Goal: Check status

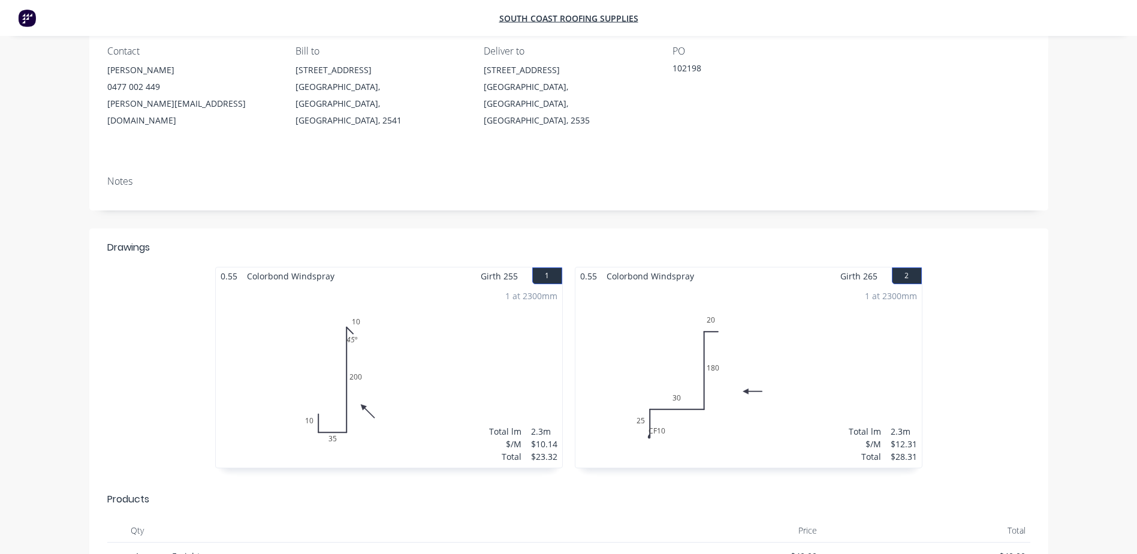
scroll to position [120, 0]
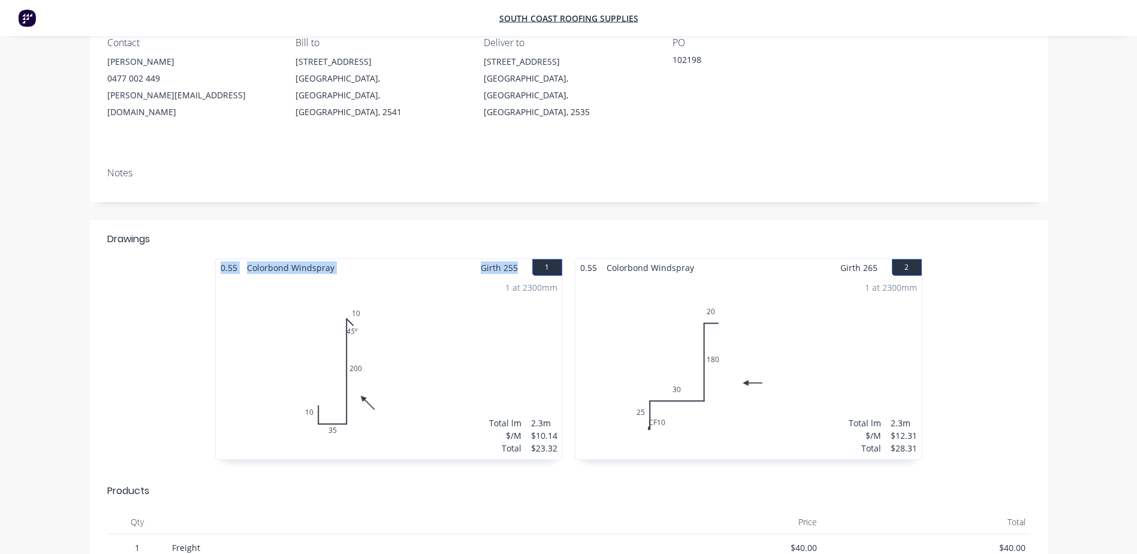
drag, startPoint x: 517, startPoint y: 241, endPoint x: 193, endPoint y: 246, distance: 324.2
click at [193, 258] on div "0.55 Colorbond Windspray Girth 255 1 0 10 35 200 10 45 º 0 10 35 200 10 45 º 1 …" at bounding box center [568, 364] width 959 height 213
copy div "0.55 Colorbond Windspray Girth 255"
drag, startPoint x: 876, startPoint y: 243, endPoint x: 572, endPoint y: 238, distance: 303.8
click at [572, 258] on div "0.55 Colorbond Windspray Girth 265 2 0 CF 10 25 30 180 20 0 CF 10 25 30 180 20 …" at bounding box center [748, 364] width 359 height 213
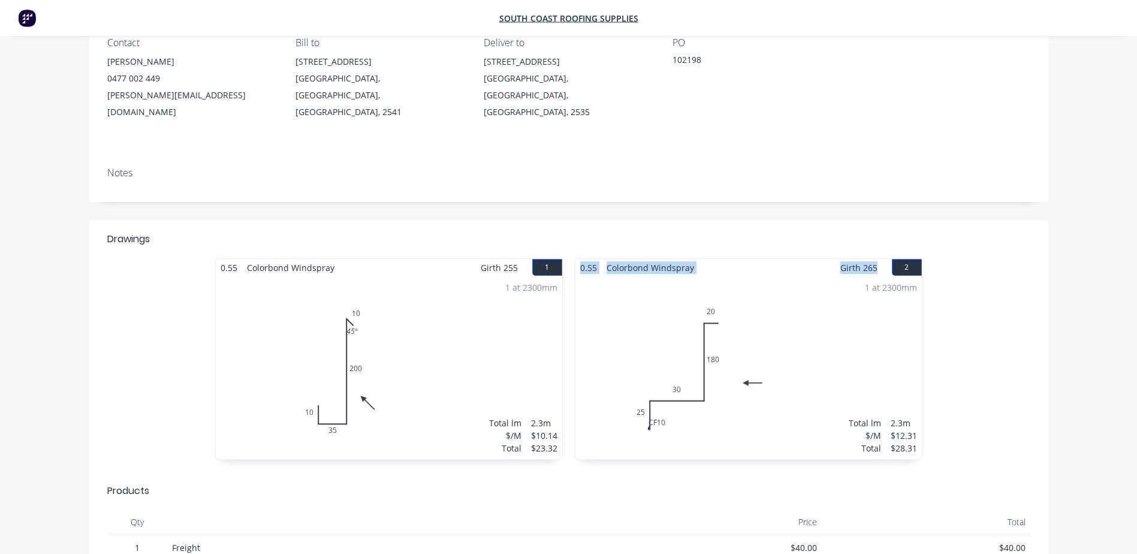
copy div "0.55 Colorbond Windspray Girth 265"
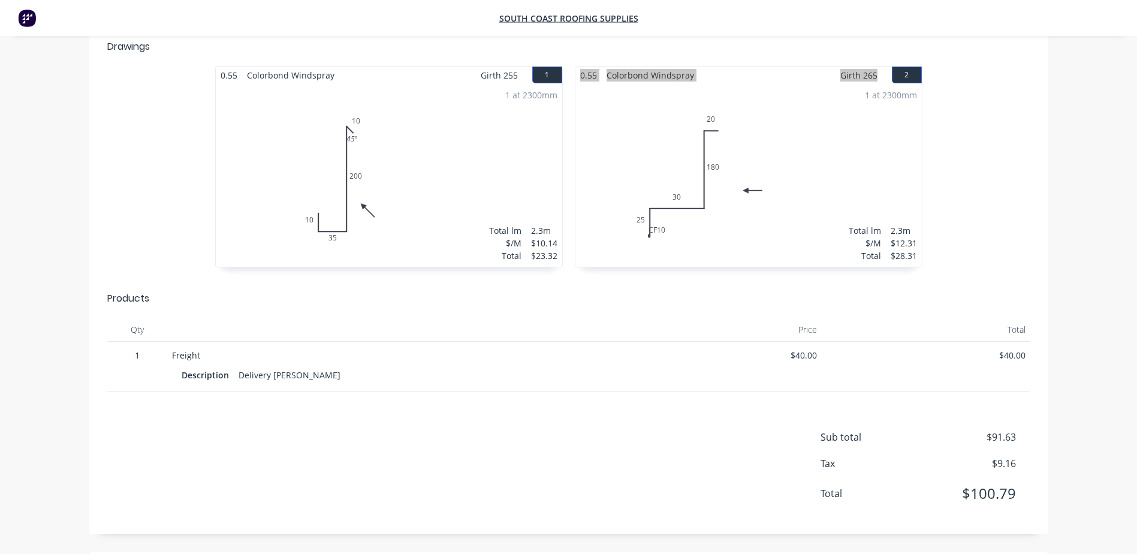
scroll to position [397, 0]
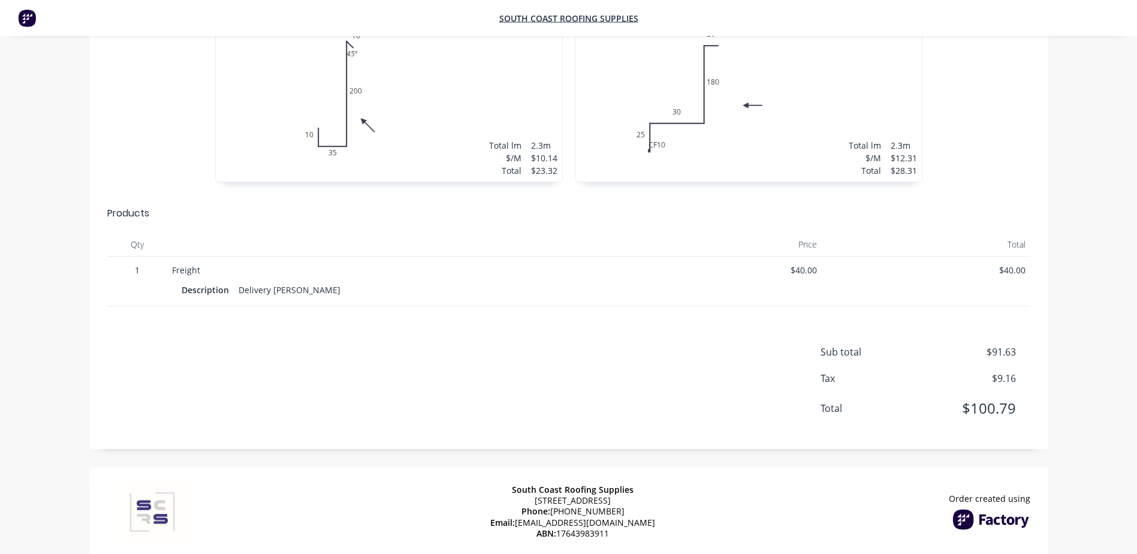
click at [448, 206] on div at bounding box center [666, 213] width 727 height 14
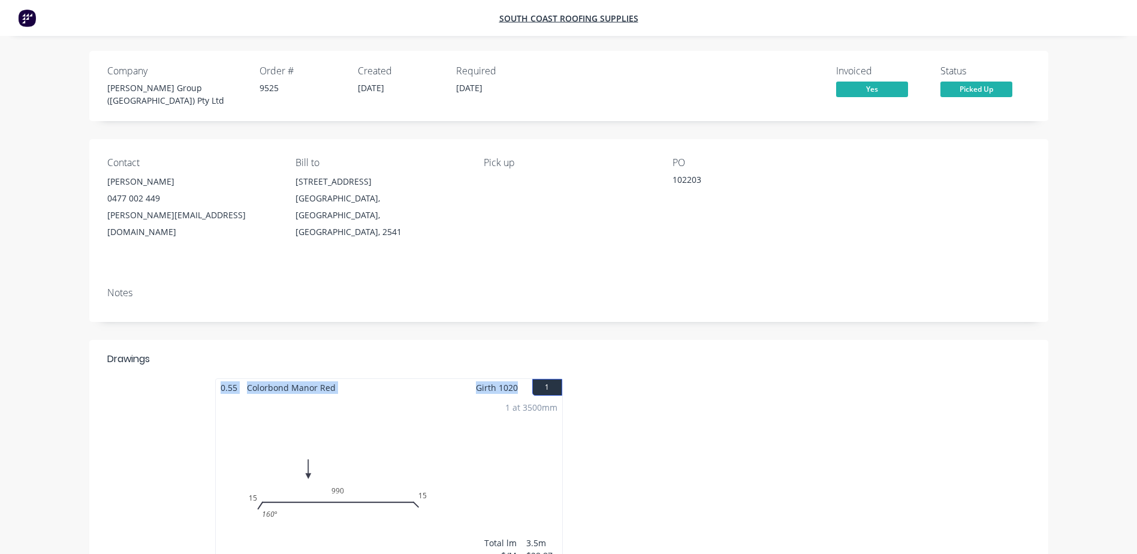
drag, startPoint x: 522, startPoint y: 365, endPoint x: 160, endPoint y: 356, distance: 362.6
click at [160, 378] on div "0.55 Colorbond Manor Red Girth 1020 1 0 15 990 15 160 º 0 15 990 15 160 º 1 at …" at bounding box center [568, 484] width 959 height 213
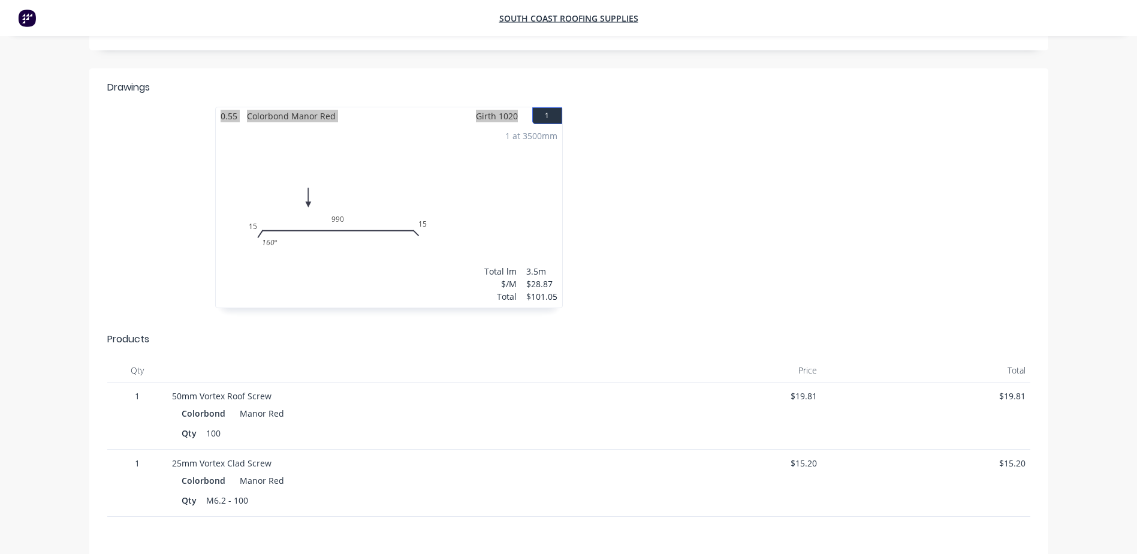
scroll to position [300, 0]
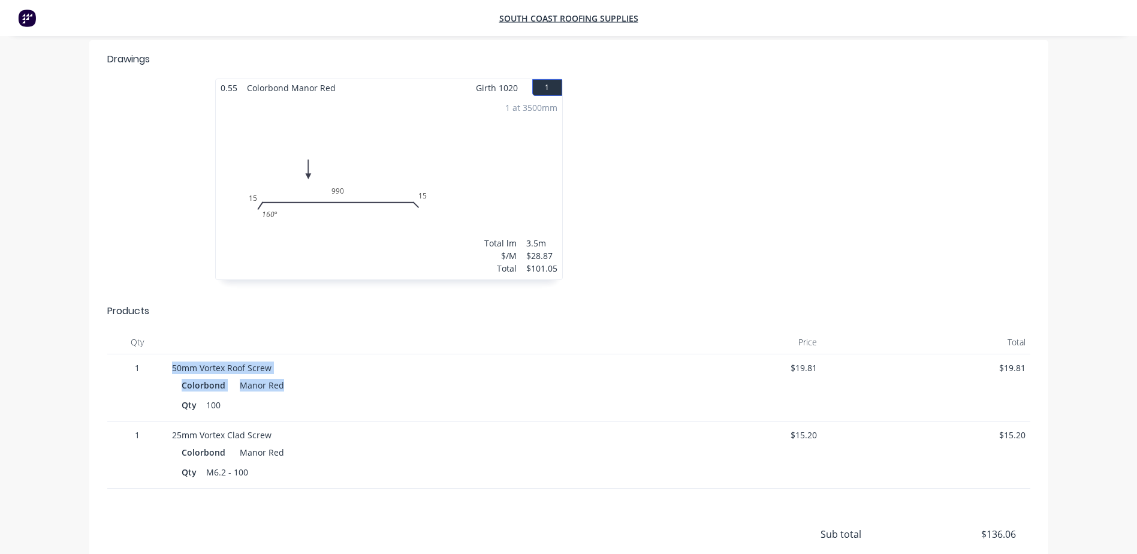
drag, startPoint x: 286, startPoint y: 364, endPoint x: 153, endPoint y: 343, distance: 134.6
click at [153, 354] on div "1 50mm Vortex Roof Screw Colorbond Manor Red Qty 100 $19.81 $19.81" at bounding box center [568, 387] width 923 height 67
copy div "50mm Vortex Roof Screw Colorbond Manor Red"
drag, startPoint x: 286, startPoint y: 431, endPoint x: 156, endPoint y: 400, distance: 133.6
click at [156, 421] on div "1 25mm Vortex Clad Screw Colorbond Manor Red Qty M6.2 - 100 $15.20 $15.20" at bounding box center [568, 454] width 923 height 67
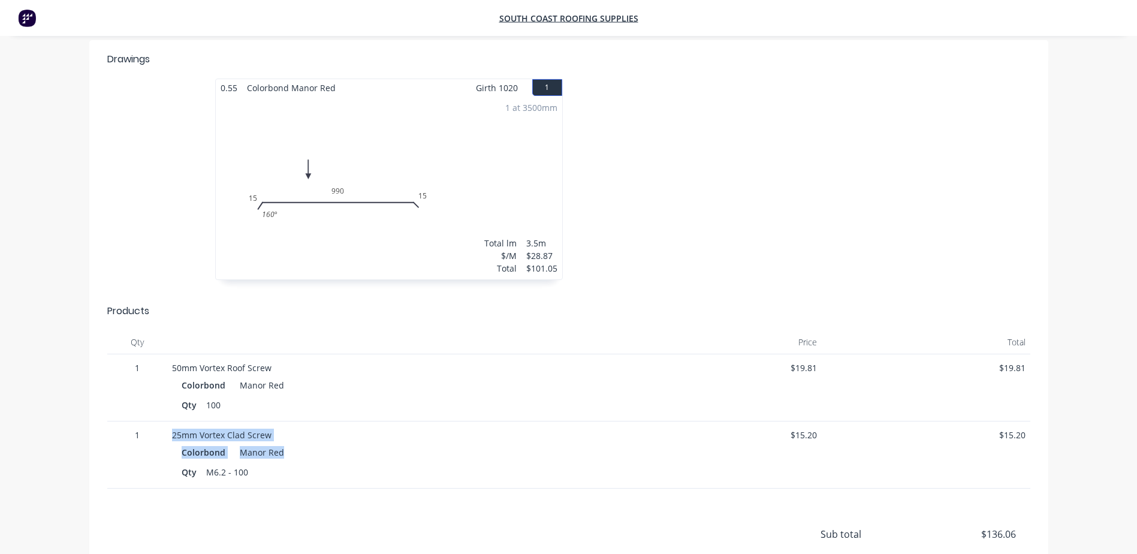
copy div "25mm Vortex Clad Screw Colorbond Manor Red"
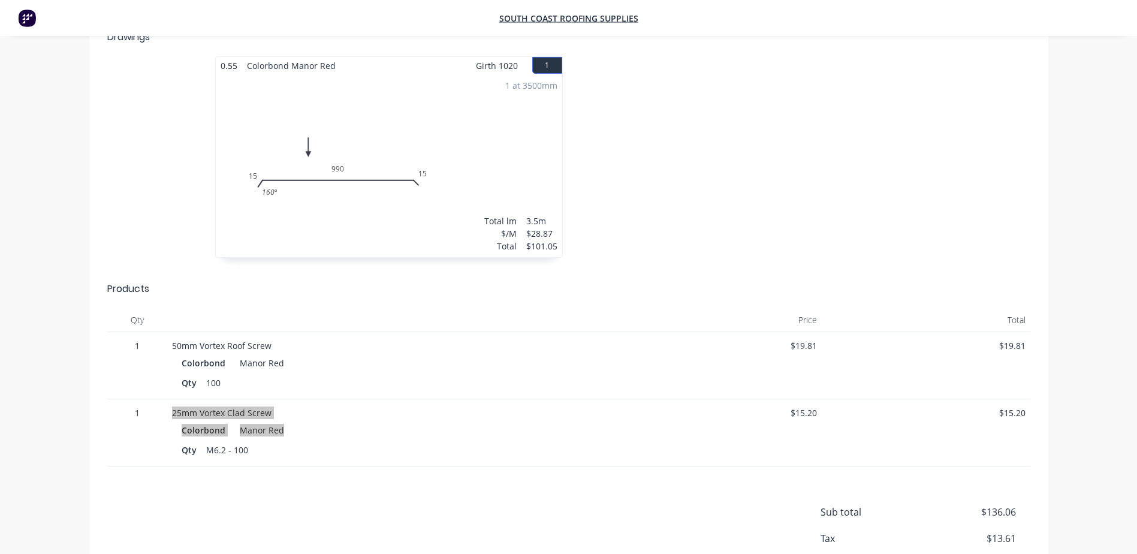
scroll to position [0, 0]
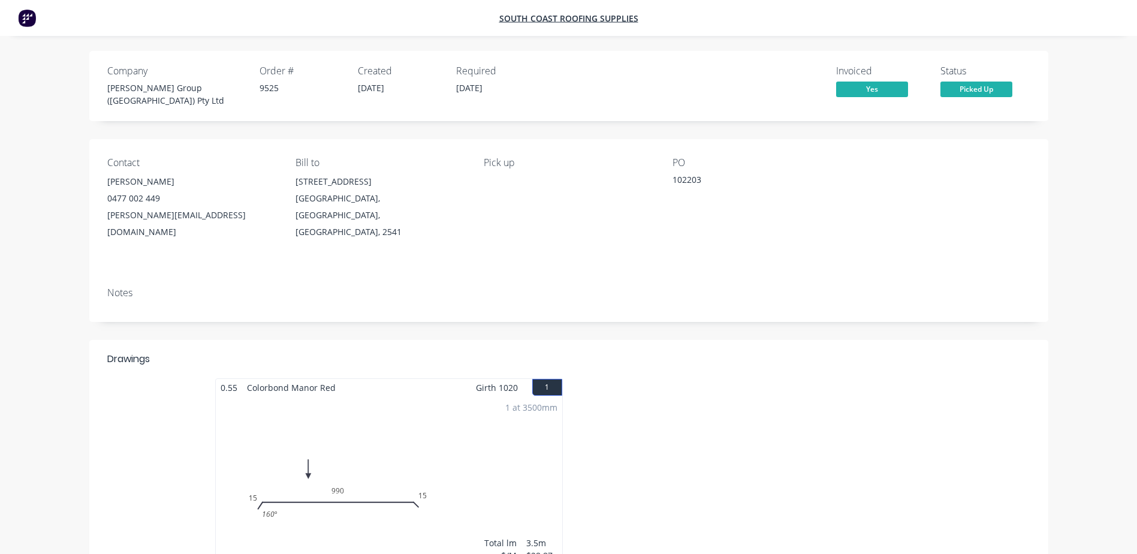
click at [581, 277] on div "Notes" at bounding box center [568, 299] width 959 height 44
